Goal: Task Accomplishment & Management: Manage account settings

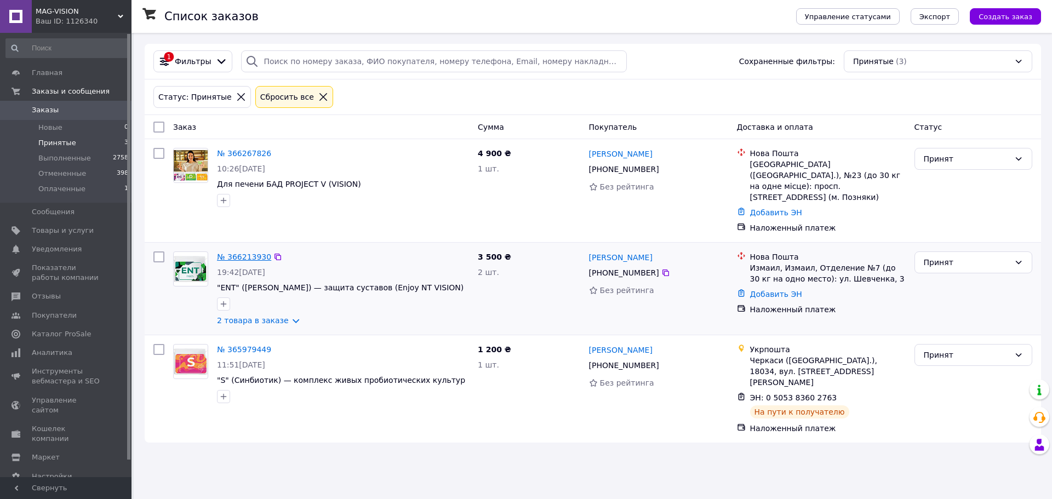
click at [252, 253] on link "№ 366213930" at bounding box center [244, 257] width 54 height 9
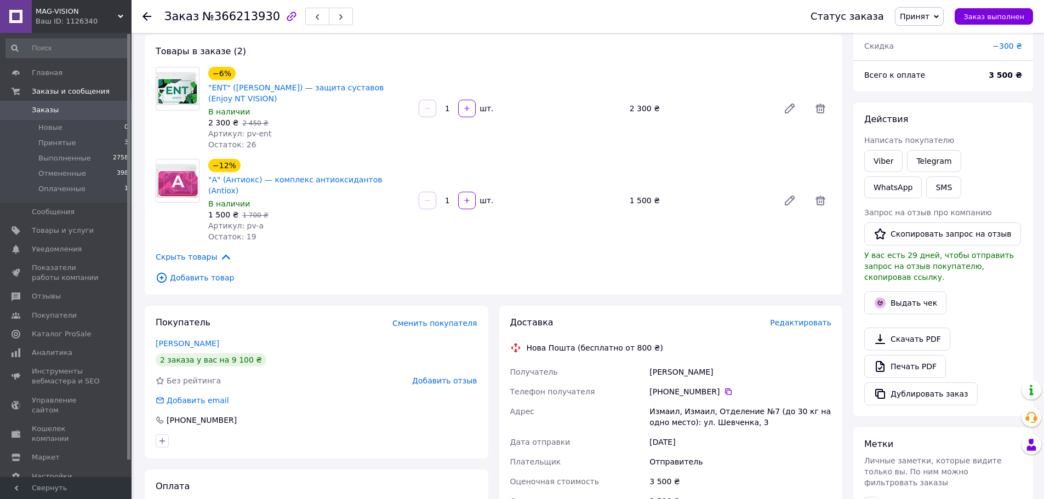
scroll to position [219, 0]
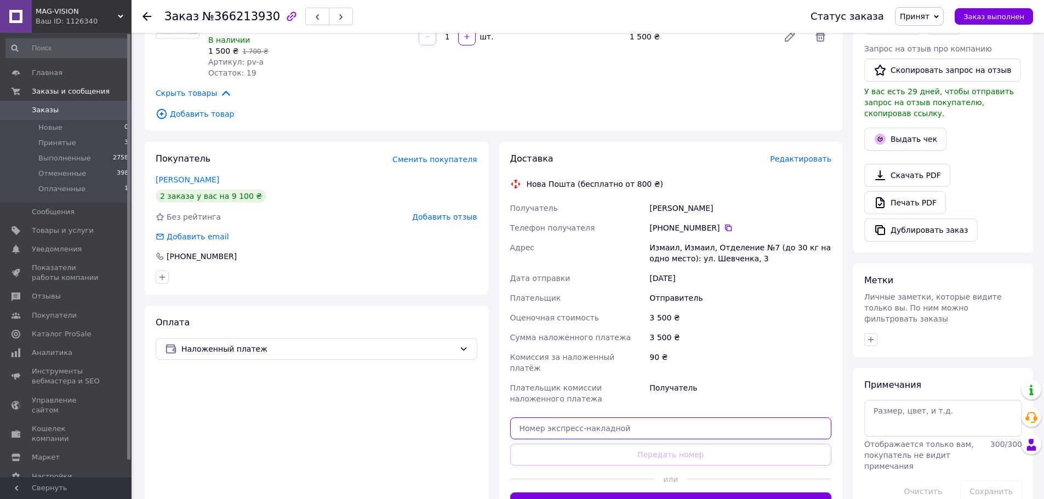
click at [602, 418] on input "text" at bounding box center [671, 429] width 322 height 22
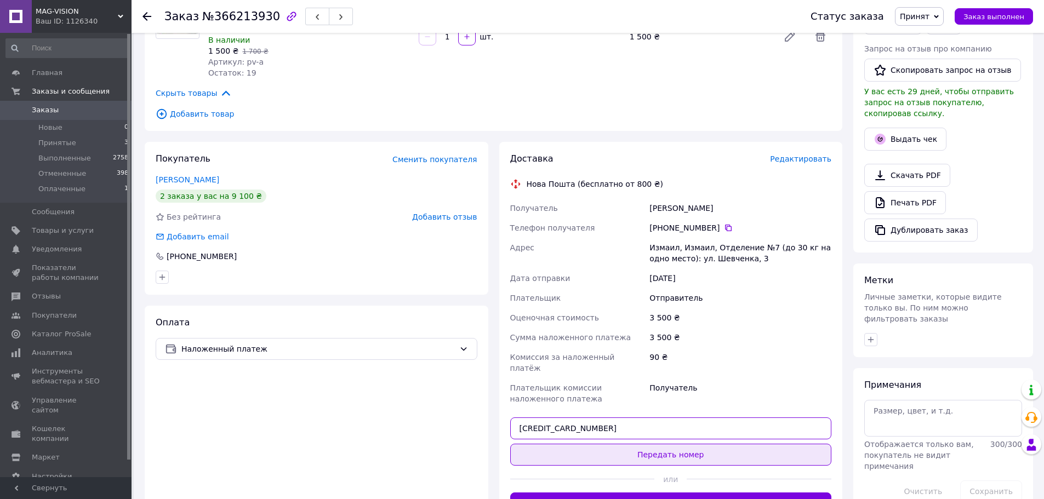
type input "[CREDIT_CARD_NUMBER]"
drag, startPoint x: 602, startPoint y: 433, endPoint x: 603, endPoint y: 427, distance: 5.7
click at [602, 444] on button "Передать номер" at bounding box center [671, 455] width 322 height 22
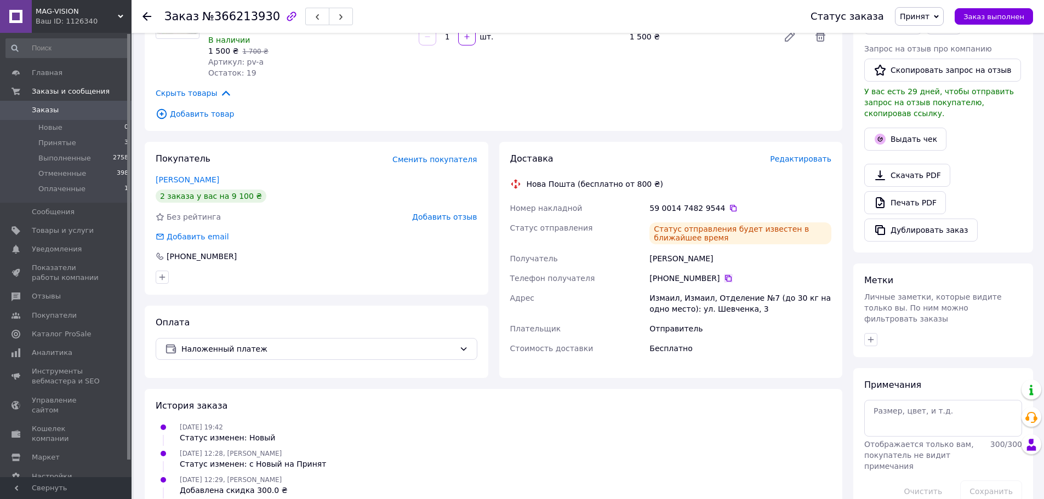
click at [724, 274] on icon at bounding box center [728, 278] width 9 height 9
drag, startPoint x: 688, startPoint y: 197, endPoint x: 712, endPoint y: 194, distance: 24.9
click at [712, 203] on div "59 0014 7482 9544" at bounding box center [740, 208] width 182 height 11
copy div "7482 9544"
click at [65, 146] on span "Принятые" at bounding box center [57, 143] width 38 height 10
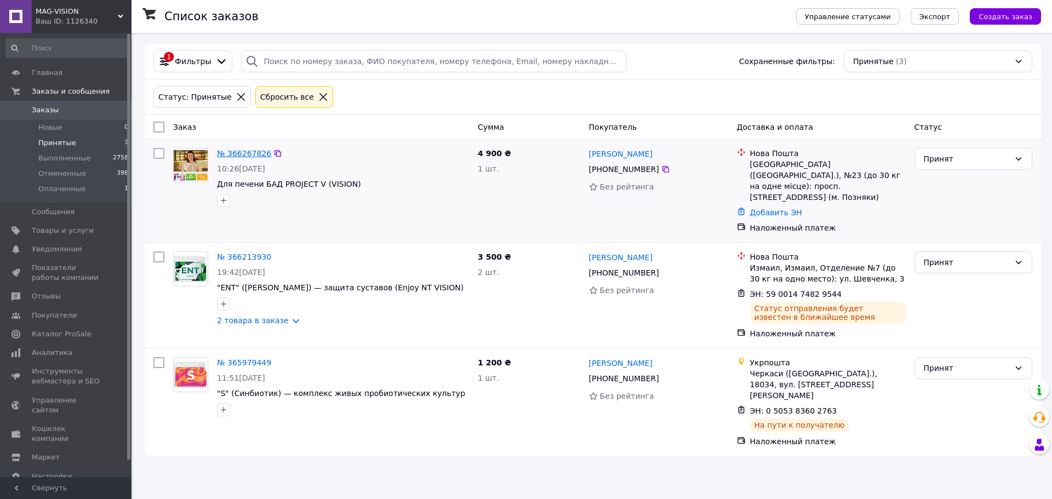
click at [243, 155] on link "№ 366267826" at bounding box center [244, 153] width 54 height 9
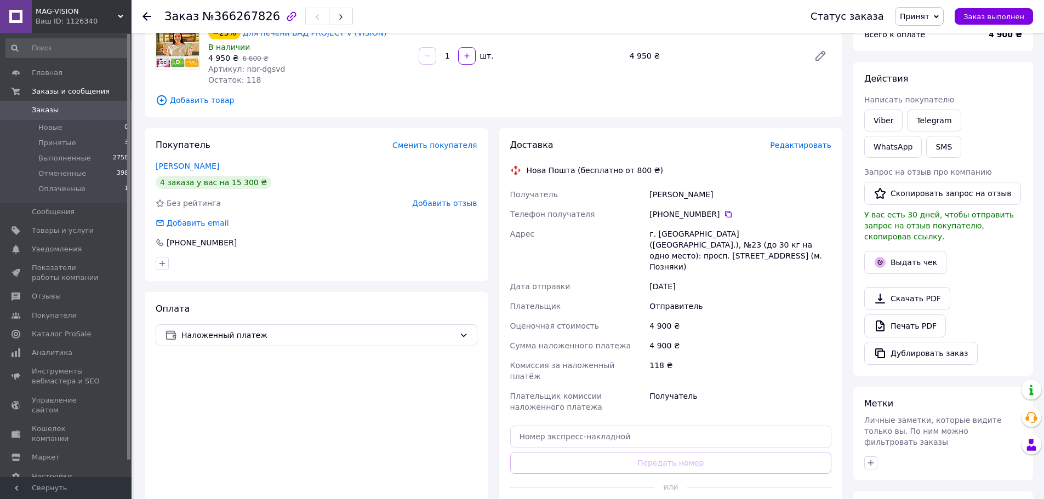
scroll to position [110, 0]
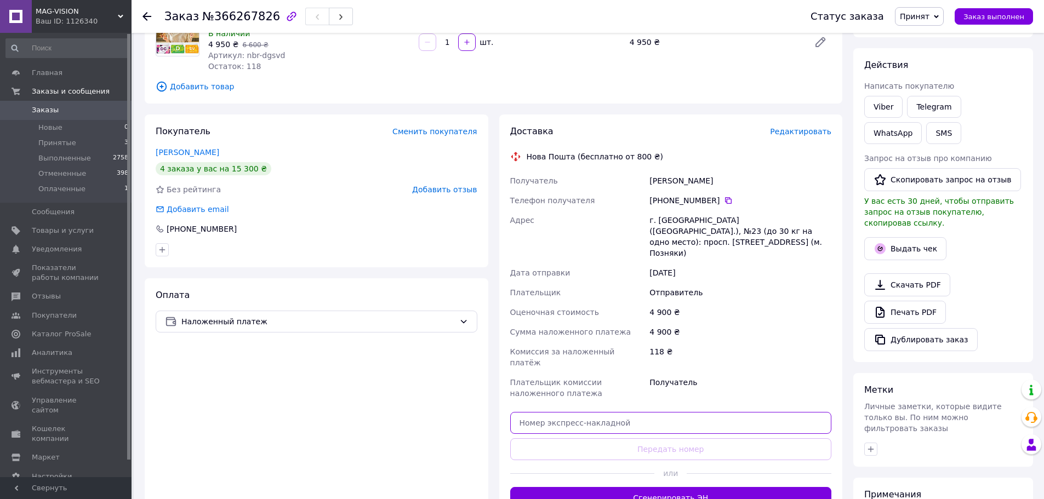
click at [591, 412] on input "text" at bounding box center [671, 423] width 322 height 22
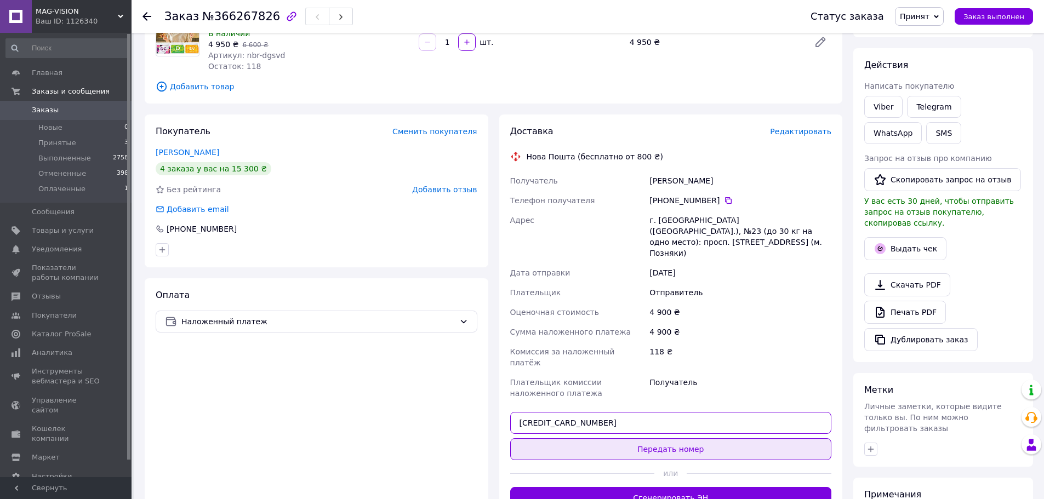
type input "[CREDIT_CARD_NUMBER]"
click at [582, 438] on button "Передать номер" at bounding box center [671, 449] width 322 height 22
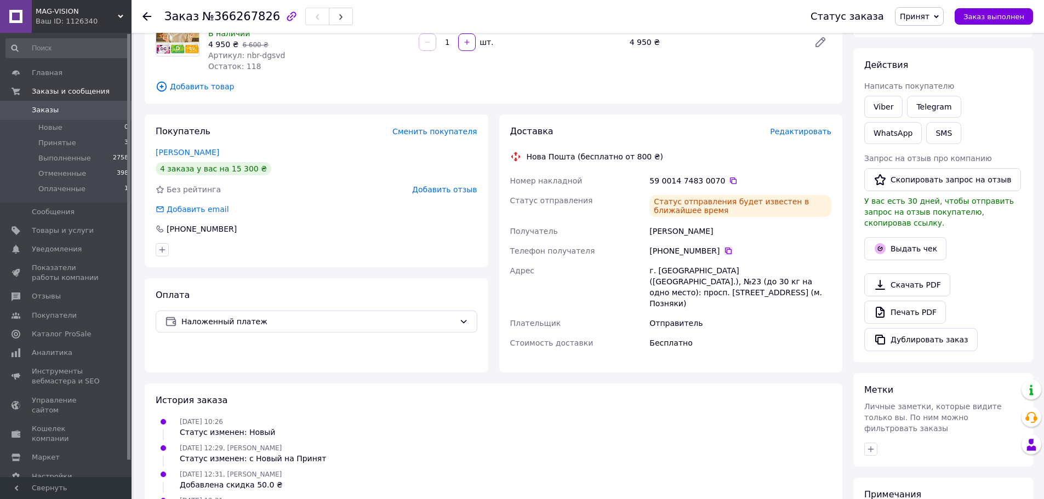
click at [725, 250] on icon at bounding box center [728, 251] width 7 height 7
drag, startPoint x: 680, startPoint y: 180, endPoint x: 712, endPoint y: 178, distance: 31.9
click at [712, 178] on div "59 0014 7483 0070" at bounding box center [740, 180] width 182 height 11
copy div "7483 0070"
click at [45, 187] on span "Оплаченные" at bounding box center [61, 189] width 47 height 10
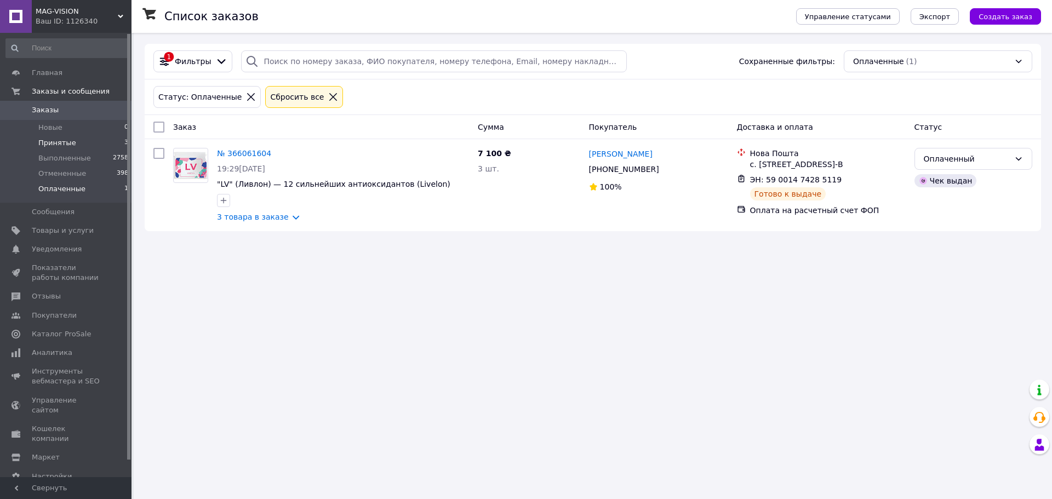
click at [66, 145] on span "Принятые" at bounding box center [57, 143] width 38 height 10
